Goal: Task Accomplishment & Management: Use online tool/utility

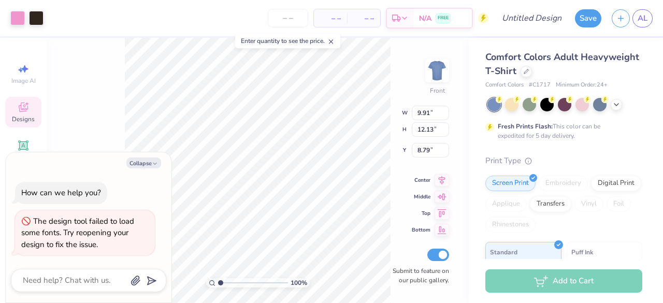
type textarea "x"
type input "9.90"
type input "4.33"
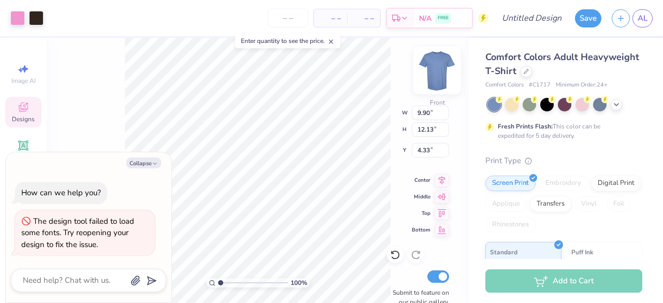
click at [439, 66] on img at bounding box center [437, 70] width 41 height 41
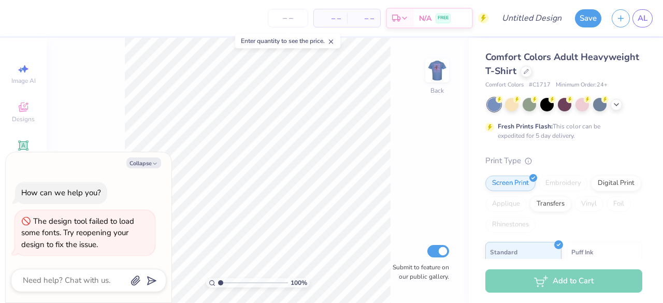
click at [439, 66] on img at bounding box center [437, 70] width 21 height 21
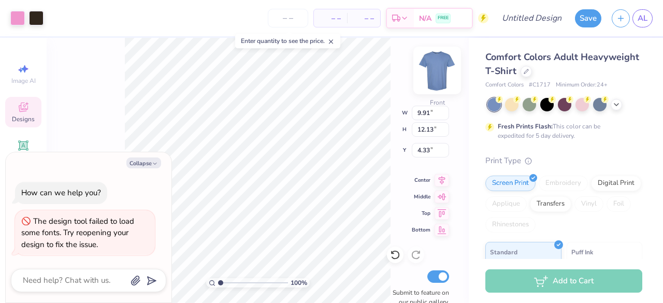
click at [437, 72] on div "100 % Front W 9.91 9.91 " H 12.13 12.13 " Y 4.33 4.33 " Center Middle Top Botto…" at bounding box center [258, 170] width 422 height 265
type textarea "x"
type input "4.01"
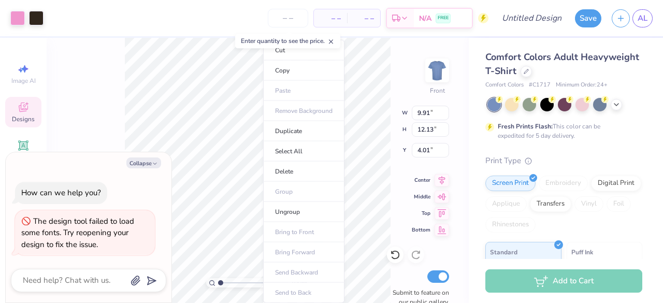
type textarea "x"
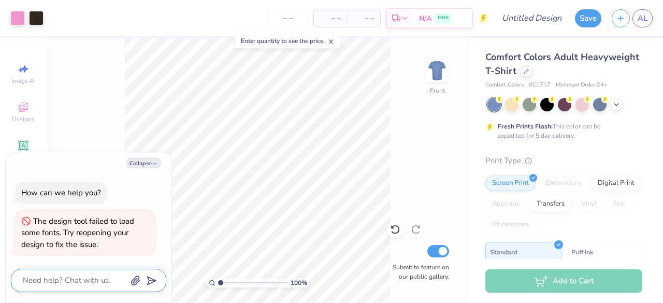
click at [89, 278] on textarea at bounding box center [74, 281] width 105 height 14
type textarea "P"
type textarea "x"
type textarea "Pu"
type textarea "x"
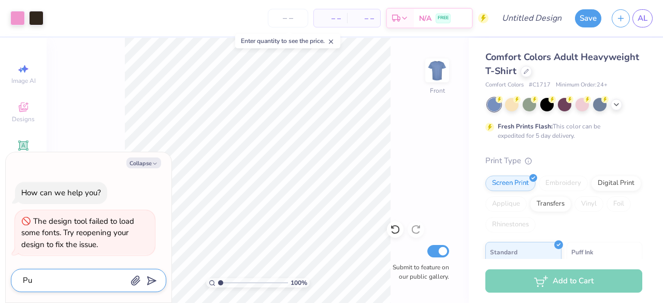
type textarea "Put"
type textarea "x"
type textarea "Put"
type textarea "x"
type textarea "Put t"
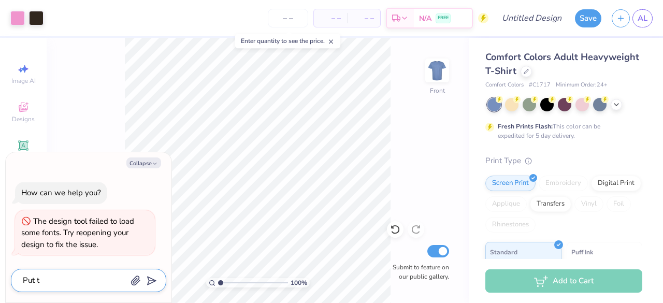
type textarea "x"
type textarea "Put th"
type textarea "x"
type textarea "Put the"
type textarea "x"
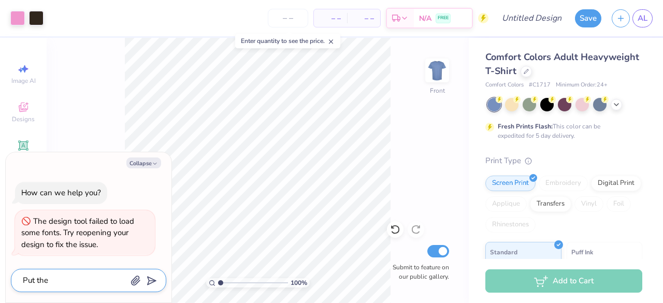
type textarea "Put thed"
type textarea "x"
type textarea "Put thede"
type textarea "x"
type textarea "Put thed"
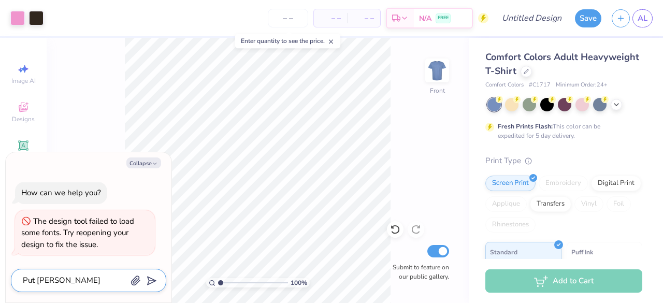
type textarea "x"
type textarea "Put the"
type textarea "x"
type textarea "Put the"
type textarea "x"
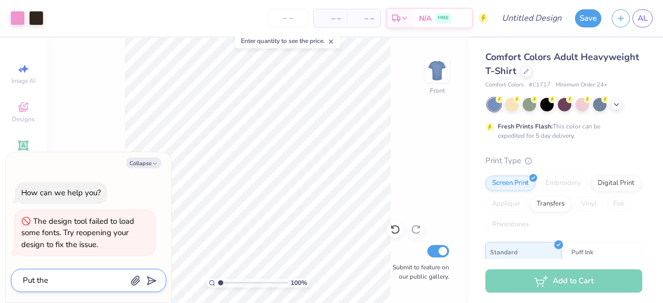
type textarea "Put the d"
type textarea "x"
type textarea "Put the de"
type textarea "x"
type textarea "Put the des"
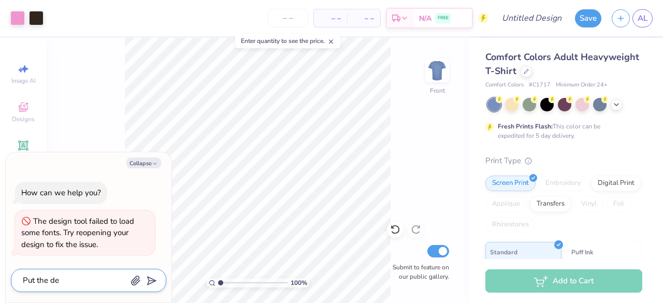
type textarea "x"
type textarea "Put the desi"
type textarea "x"
type textarea "Put the desig"
type textarea "x"
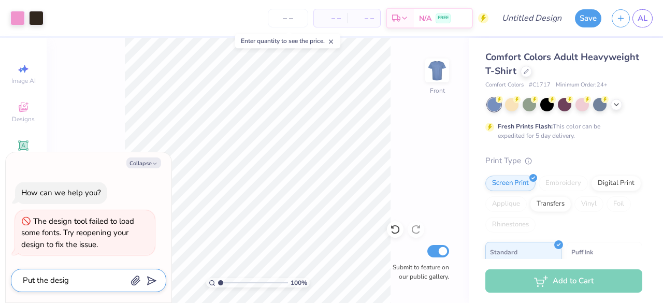
type textarea "Put the design"
type textarea "x"
type textarea "Put the design"
type textarea "x"
type textarea "Put the design o"
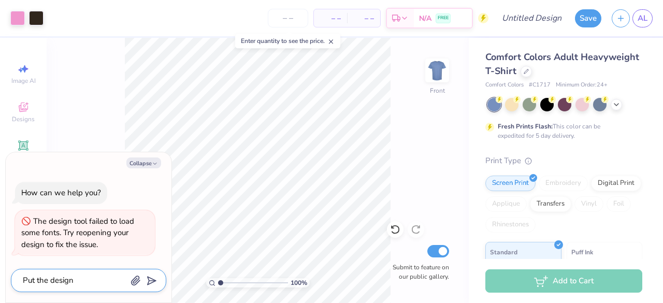
type textarea "x"
type textarea "Put the design on"
type textarea "x"
type textarea "Put the design on"
type textarea "x"
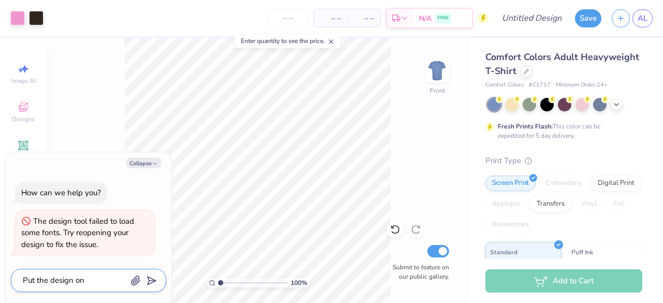
type textarea "Put the design on t"
type textarea "x"
type textarea "Put the design on th"
type textarea "x"
type textarea "Put the design on the"
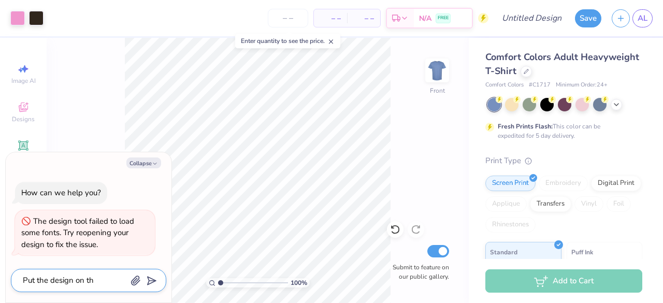
type textarea "x"
type textarea "Put the design on the"
type textarea "x"
type textarea "Put the design on the f"
type textarea "x"
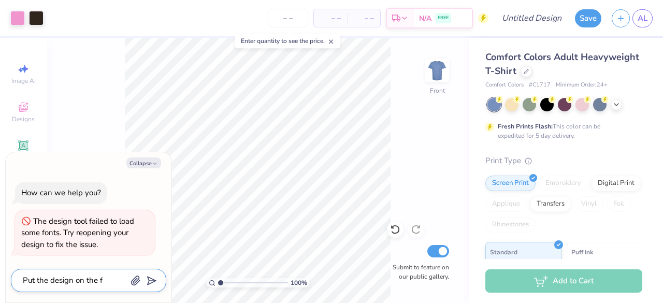
type textarea "Put the design on the fr"
type textarea "x"
type textarea "Put the design on the fro"
type textarea "x"
type textarea "Put the design on the fron"
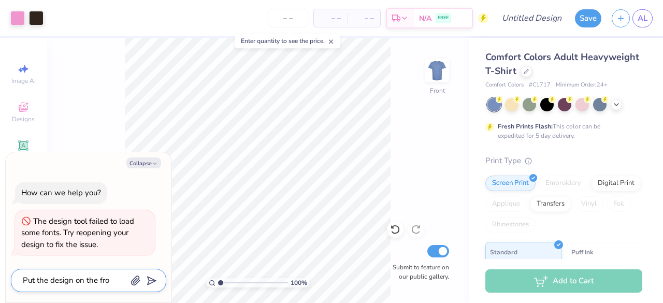
type textarea "x"
type textarea "Put the design on the front"
type textarea "x"
type textarea "Put the design on the front"
click at [155, 277] on div "Put the design on the front" at bounding box center [88, 280] width 155 height 23
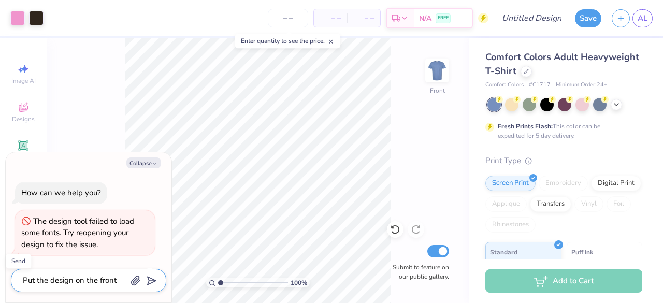
click at [151, 281] on line "submit" at bounding box center [152, 281] width 7 height 7
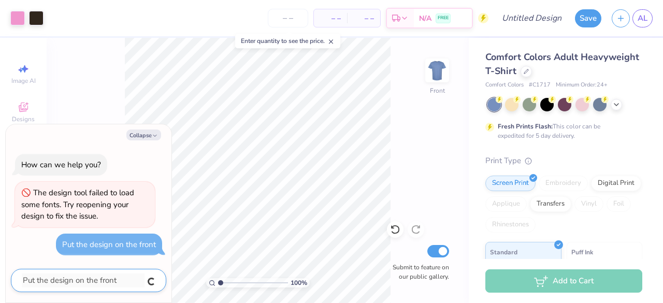
type textarea "x"
click at [332, 43] on line at bounding box center [332, 42] width 4 height 4
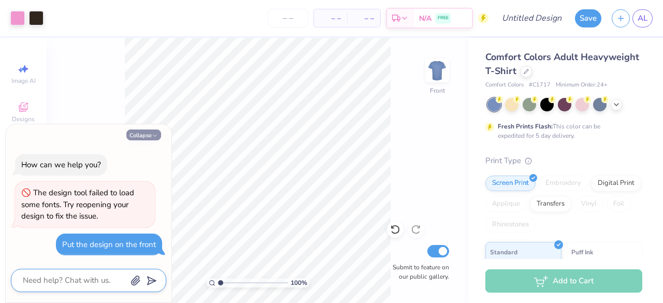
click at [144, 137] on button "Collapse" at bounding box center [143, 135] width 35 height 11
type textarea "x"
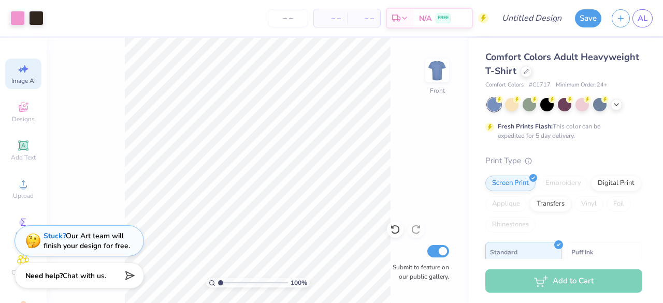
click at [26, 75] on div "Image AI" at bounding box center [23, 74] width 36 height 31
select select "4"
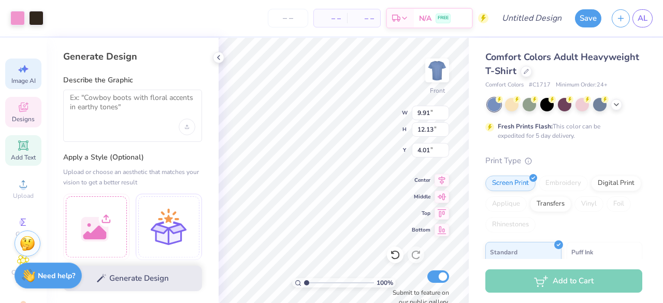
scroll to position [53, 0]
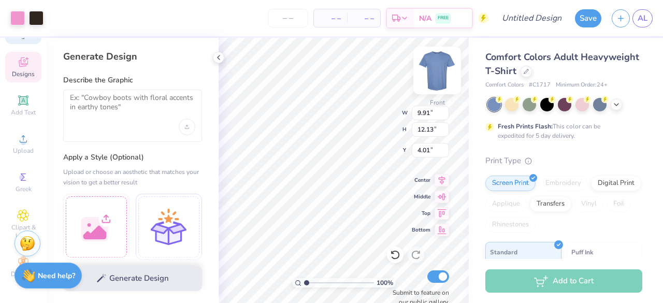
click at [433, 66] on img at bounding box center [437, 70] width 41 height 41
click at [439, 73] on img at bounding box center [437, 70] width 41 height 41
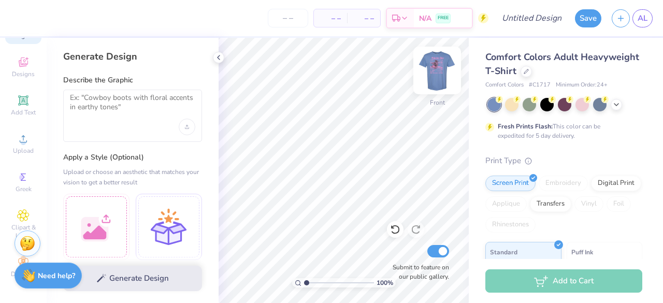
click at [429, 74] on img at bounding box center [437, 70] width 41 height 41
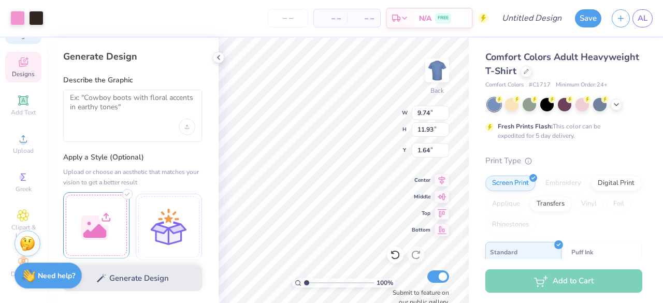
click at [95, 213] on div "Art colors – – Per Item – – Total Est. Delivery N/A FREE Design Title Save AL I…" at bounding box center [331, 151] width 663 height 303
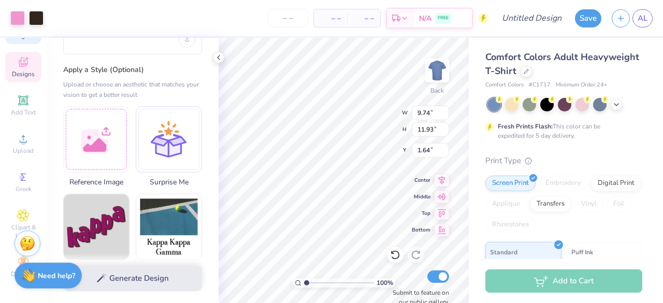
scroll to position [90, 0]
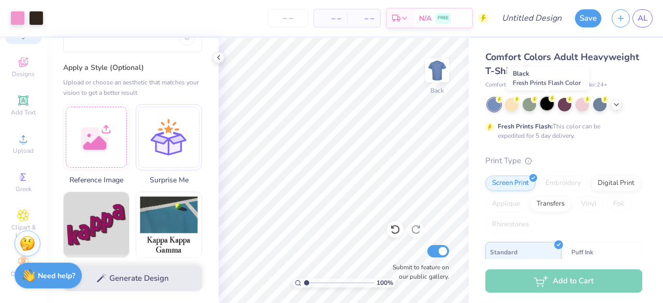
click at [549, 101] on icon at bounding box center [552, 98] width 7 height 7
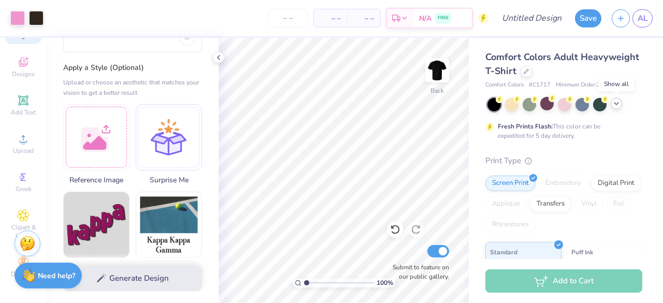
click at [614, 104] on icon at bounding box center [616, 103] width 8 height 8
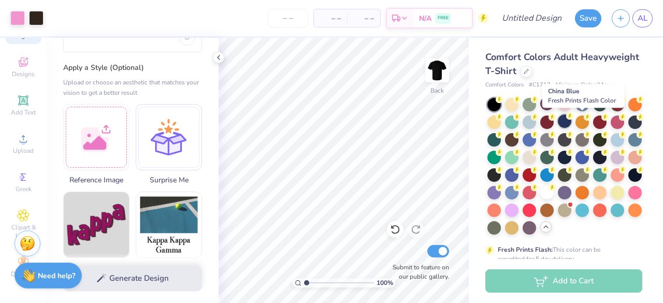
click at [572, 125] on div at bounding box center [564, 121] width 13 height 13
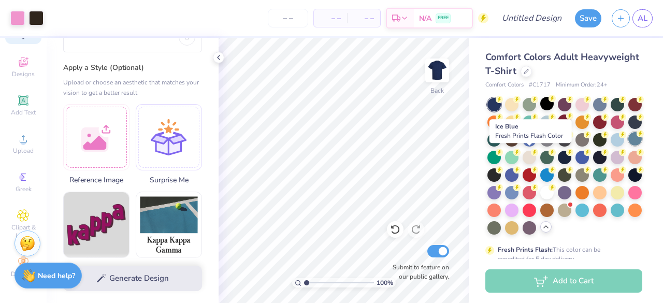
click at [629, 146] on div at bounding box center [635, 138] width 13 height 13
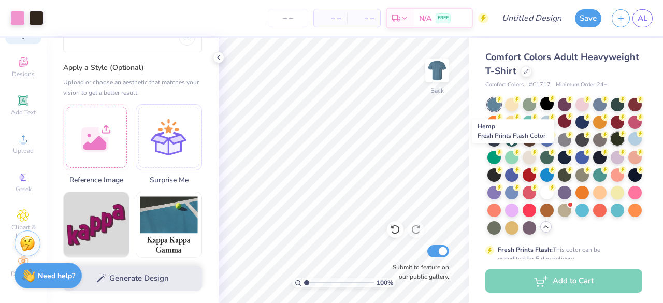
click at [611, 146] on div at bounding box center [617, 138] width 13 height 13
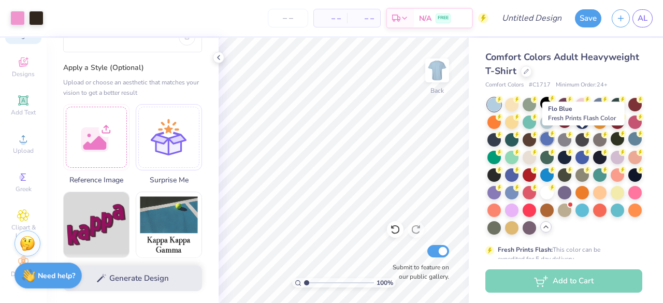
click at [554, 134] on div at bounding box center [546, 138] width 13 height 13
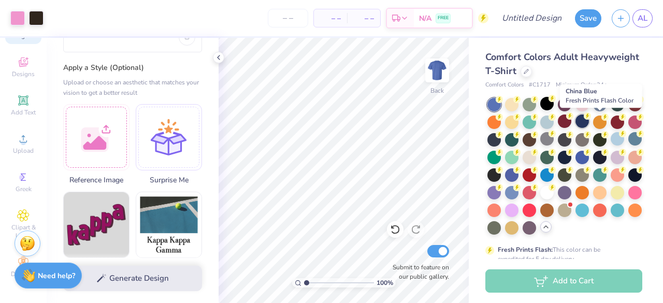
click at [591, 118] on icon at bounding box center [587, 115] width 7 height 7
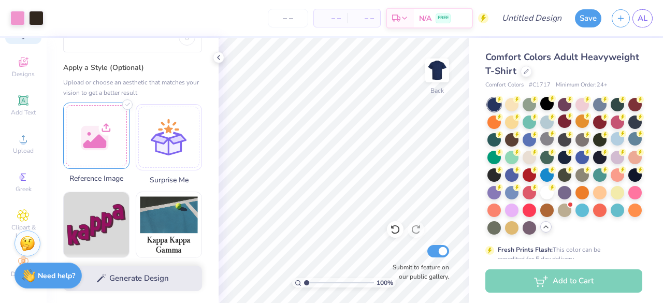
click at [119, 135] on div at bounding box center [96, 136] width 66 height 66
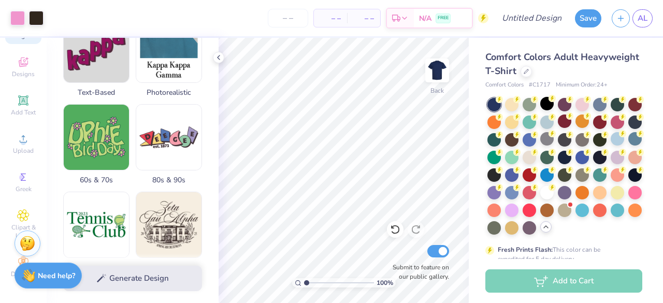
scroll to position [0, 0]
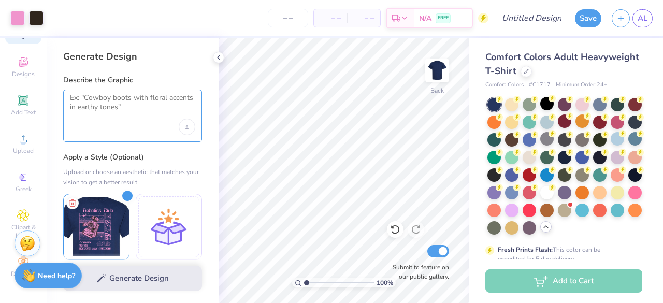
click at [125, 112] on textarea at bounding box center [132, 106] width 125 height 26
click at [139, 282] on div "Generate Design" at bounding box center [133, 278] width 172 height 50
click at [130, 276] on div "Generate Design" at bounding box center [133, 278] width 172 height 50
click at [122, 107] on textarea at bounding box center [132, 106] width 125 height 26
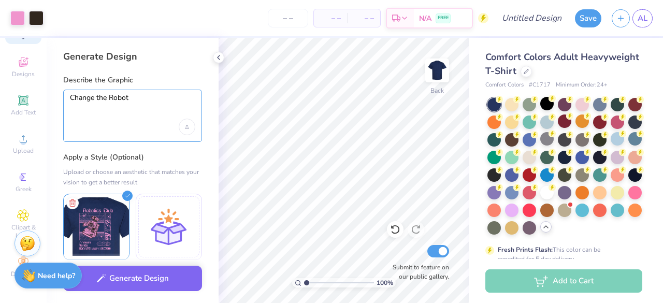
scroll to position [1, 0]
click at [187, 97] on textarea "Change the Robot to a squirrel an" at bounding box center [132, 105] width 125 height 26
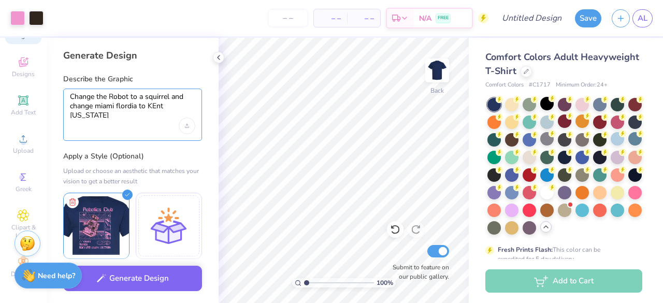
click at [155, 104] on textarea "Change the Robot to a squirrel and change miami flordia to KEnt ohio" at bounding box center [132, 105] width 125 height 26
click at [167, 106] on textarea "Change the Robot to a squirrel and change miami flordia to Kent ohio" at bounding box center [132, 105] width 125 height 26
click at [118, 106] on textarea "Change the Robot to a squirrel and change miami flordia to Kent Ohio" at bounding box center [132, 105] width 125 height 26
click at [98, 106] on textarea "Change the Robot to a squirrel and change miami Flordia to Kent Ohio" at bounding box center [132, 105] width 125 height 26
click at [136, 105] on textarea "Change the Robot to a squirrel and change Miami Flordia to Kent Ohio" at bounding box center [132, 105] width 125 height 26
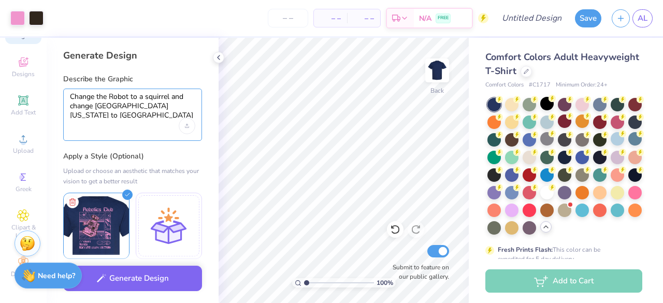
click at [178, 107] on textarea "Change the Robot to a squirrel and change Miami Florida to Kent Ohio" at bounding box center [132, 105] width 125 height 26
click at [192, 106] on textarea "Change the Robot to a squirrel and change Miami Florida to Kent Ohio" at bounding box center [132, 105] width 125 height 26
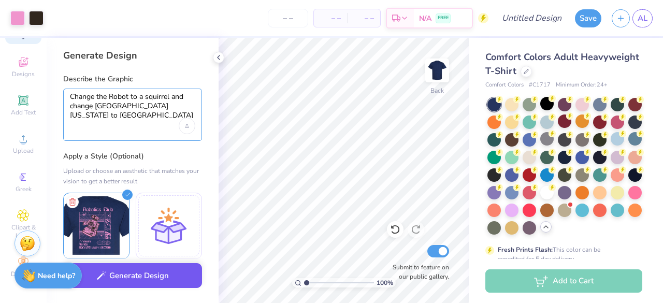
type textarea "Change the Robot to a squirrel and change Miami Florida to Kent Ohio"
click at [167, 281] on button "Generate Design" at bounding box center [132, 275] width 139 height 25
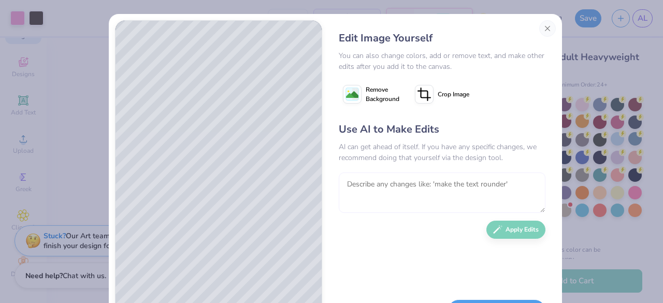
click at [351, 189] on textarea at bounding box center [442, 193] width 207 height 40
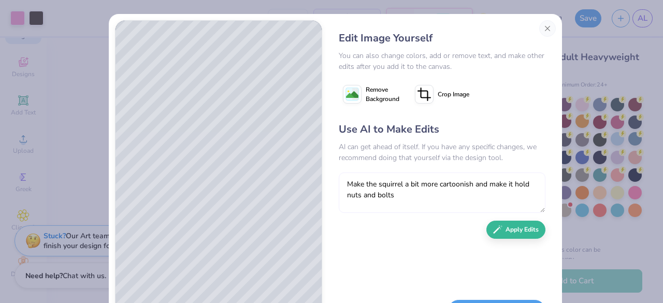
click at [343, 194] on textarea "Make the squirrel a bit more cartoonish and make it hold nuts and bolts" at bounding box center [442, 193] width 207 height 40
click at [422, 195] on textarea "Make the squirrel a bit more cartoonish and make it hold metal nuts and bolts" at bounding box center [442, 193] width 207 height 40
click at [462, 193] on textarea "Make the squirrel a bit more cartoonish and make it hold metal nuts and bolts. …" at bounding box center [442, 193] width 207 height 40
click at [413, 207] on textarea "Make the squirrel a bit more cartoonish and make it hold metal nuts and bolts. …" at bounding box center [442, 193] width 207 height 40
type textarea "Make the squirrel a bit more cartoonish and make it hold metal nuts and bolts. …"
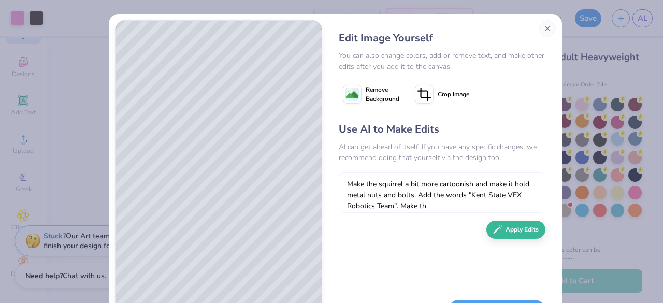
type textarea "x"
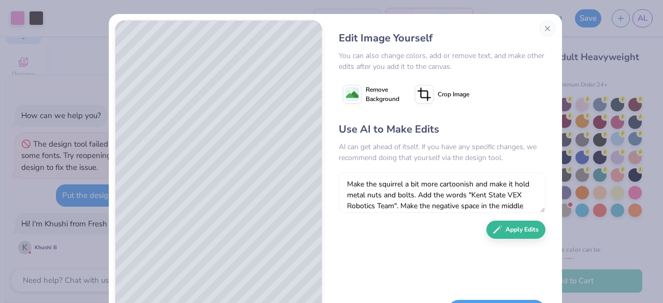
type textarea "Make the squirrel a bit more cartoonish and make it hold metal nuts and bolts. …"
type textarea "x"
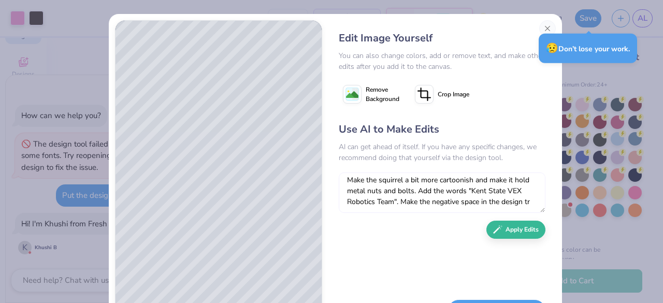
scroll to position [9, 0]
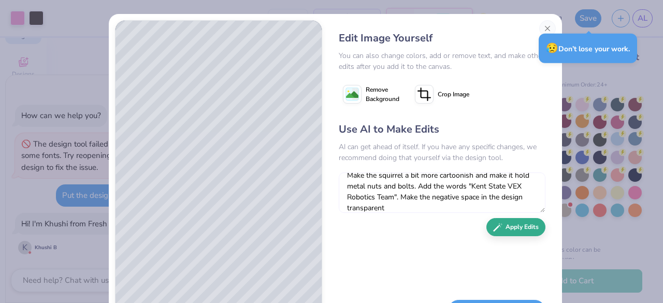
type textarea "Make the squirrel a bit more cartoonish and make it hold metal nuts and bolts. …"
click at [503, 223] on button "Apply Edits" at bounding box center [516, 227] width 59 height 18
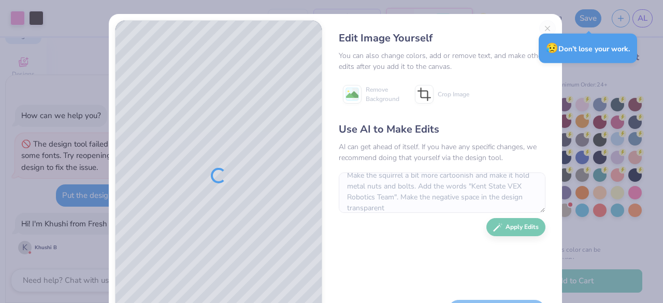
type textarea "x"
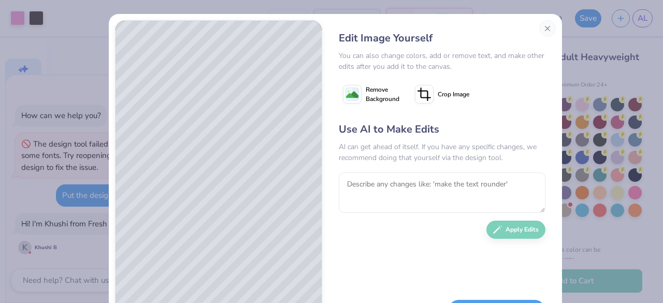
scroll to position [30, 0]
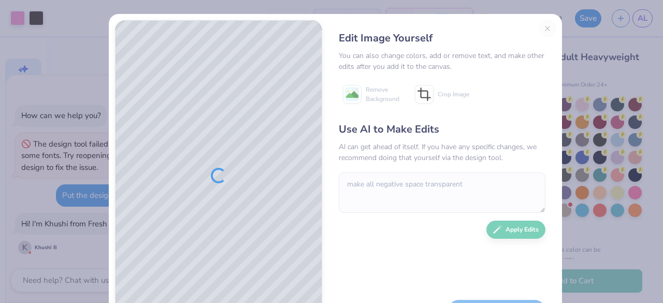
scroll to position [30, 0]
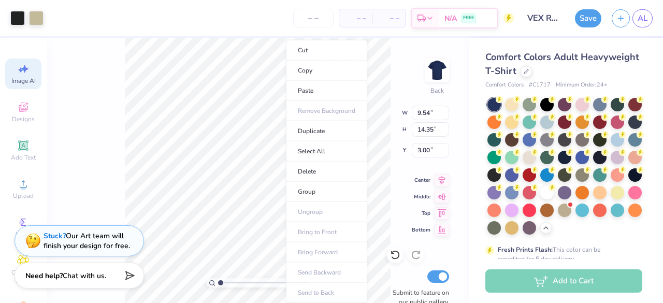
select select "4"
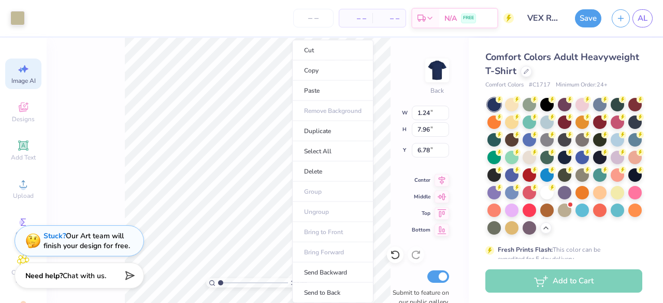
select select "4"
